Goal: Navigation & Orientation: Find specific page/section

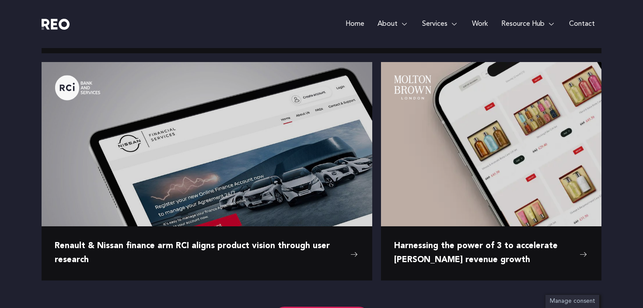
scroll to position [1362, 0]
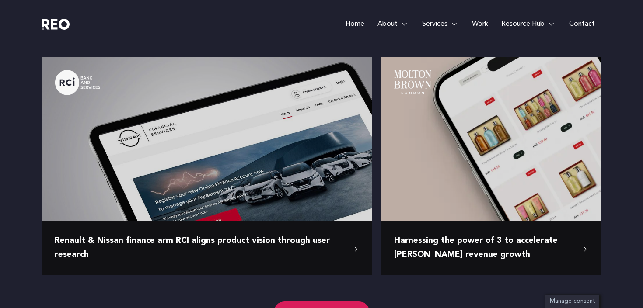
click at [476, 16] on link "Work" at bounding box center [480, 24] width 29 height 48
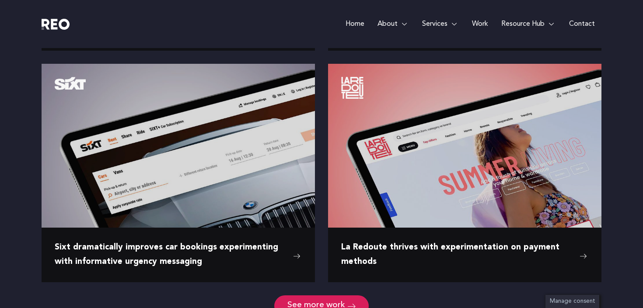
scroll to position [1125, 0]
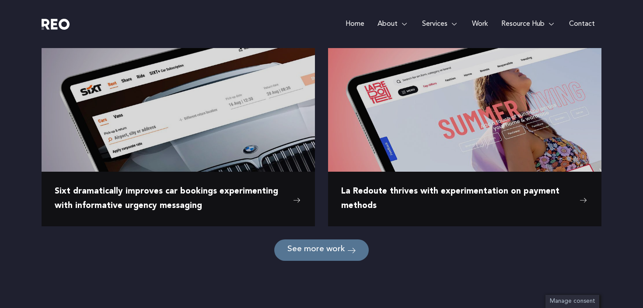
click at [281, 250] on link "See more work" at bounding box center [321, 250] width 95 height 21
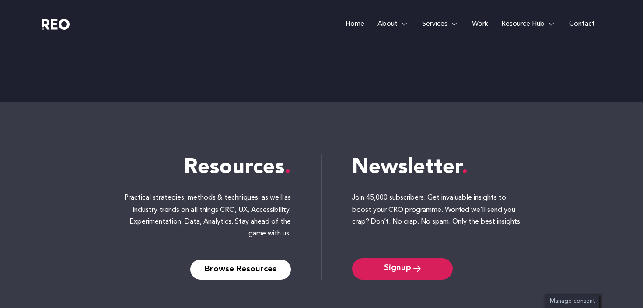
scroll to position [2049, 0]
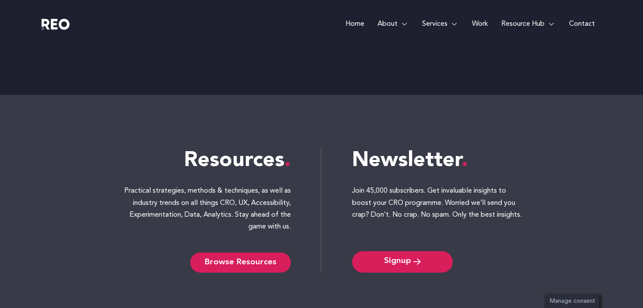
click at [237, 262] on span "Browse Resources" at bounding box center [241, 262] width 72 height 7
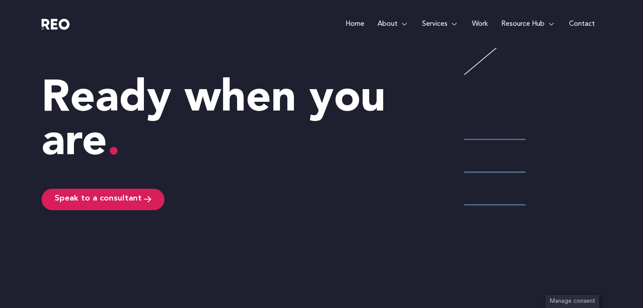
scroll to position [1165, 0]
